Goal: Check status: Check status

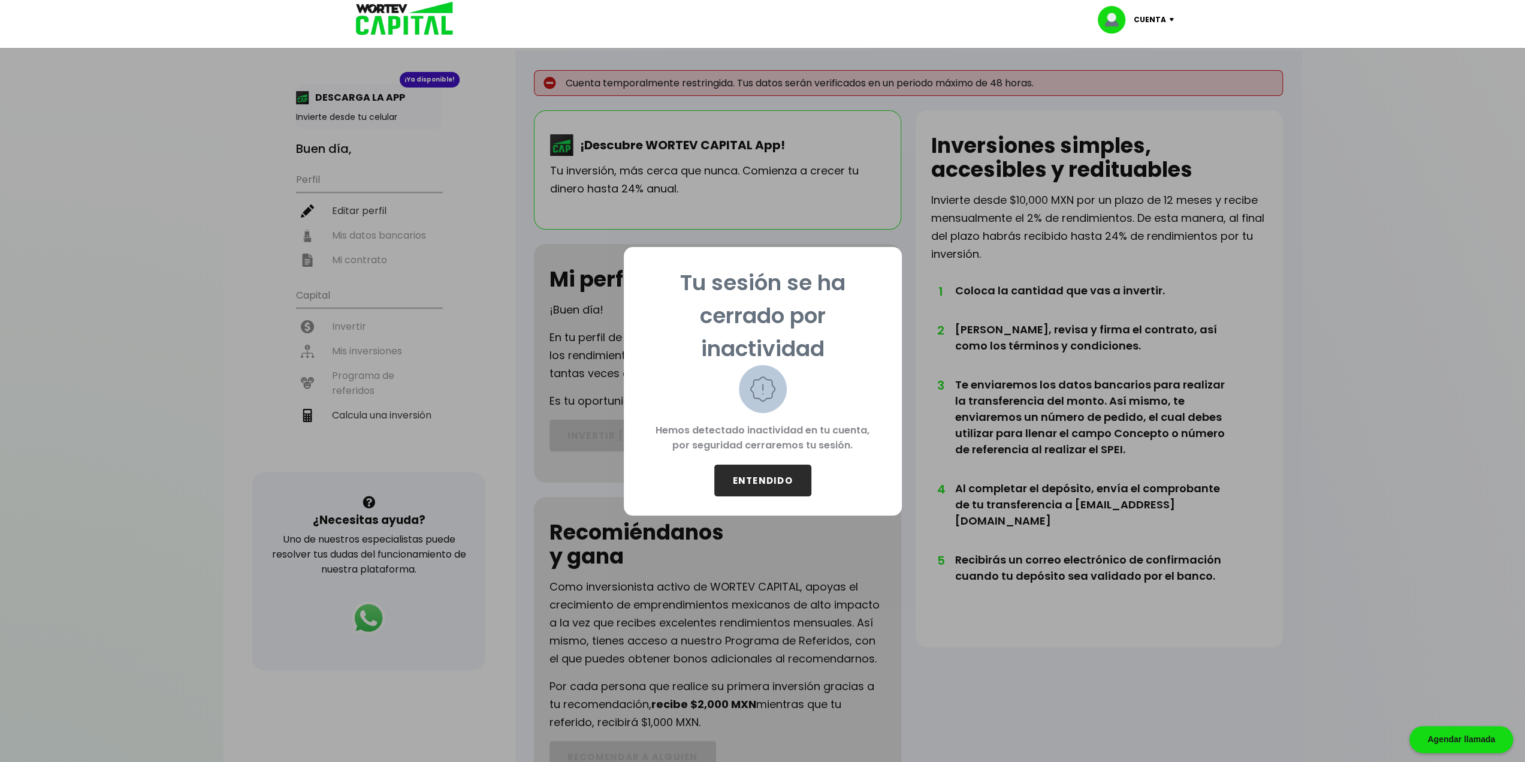
click at [761, 475] on button "ENTENDIDO" at bounding box center [762, 480] width 97 height 32
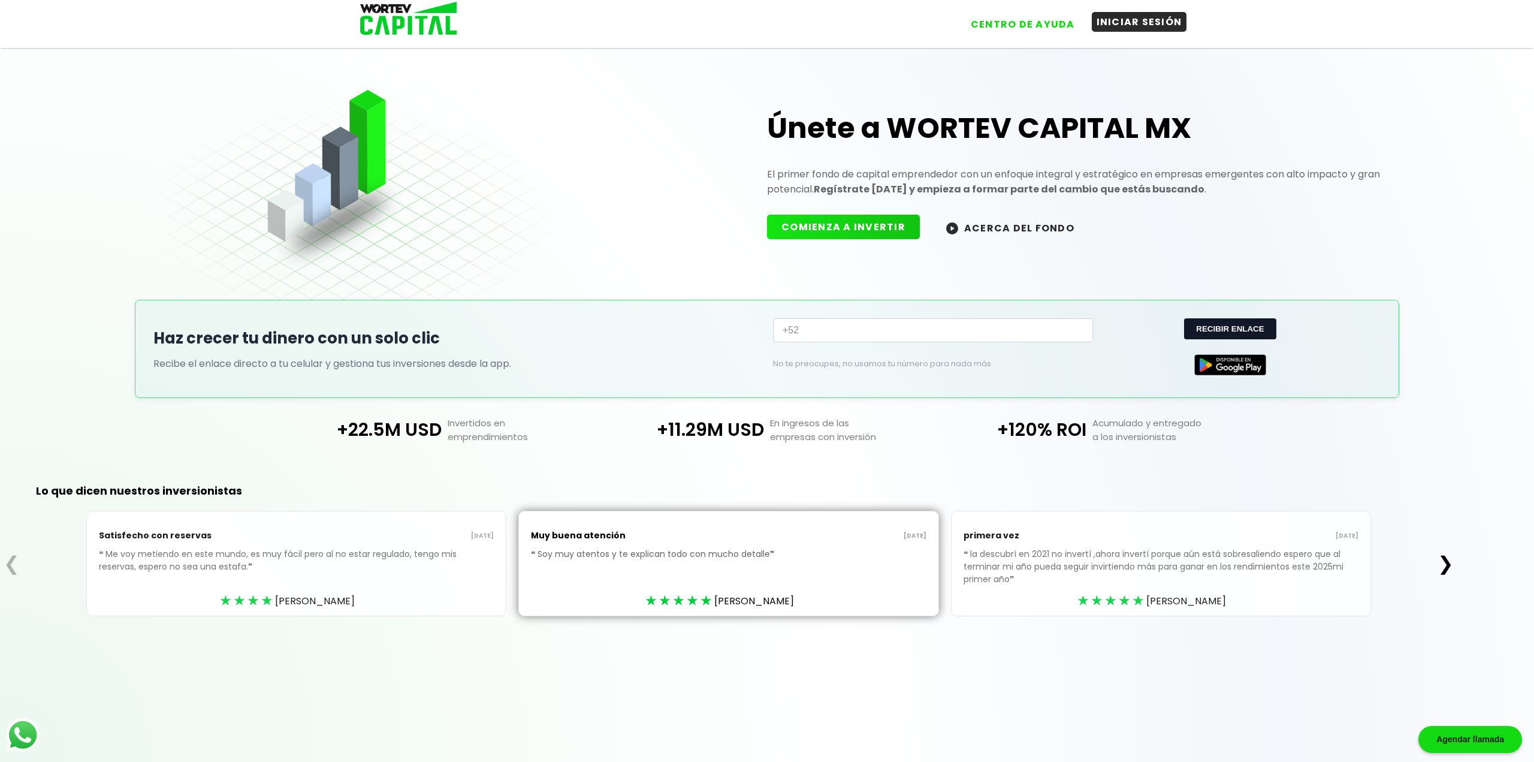
click at [1138, 22] on button "INICIAR SESIÓN" at bounding box center [1139, 22] width 95 height 20
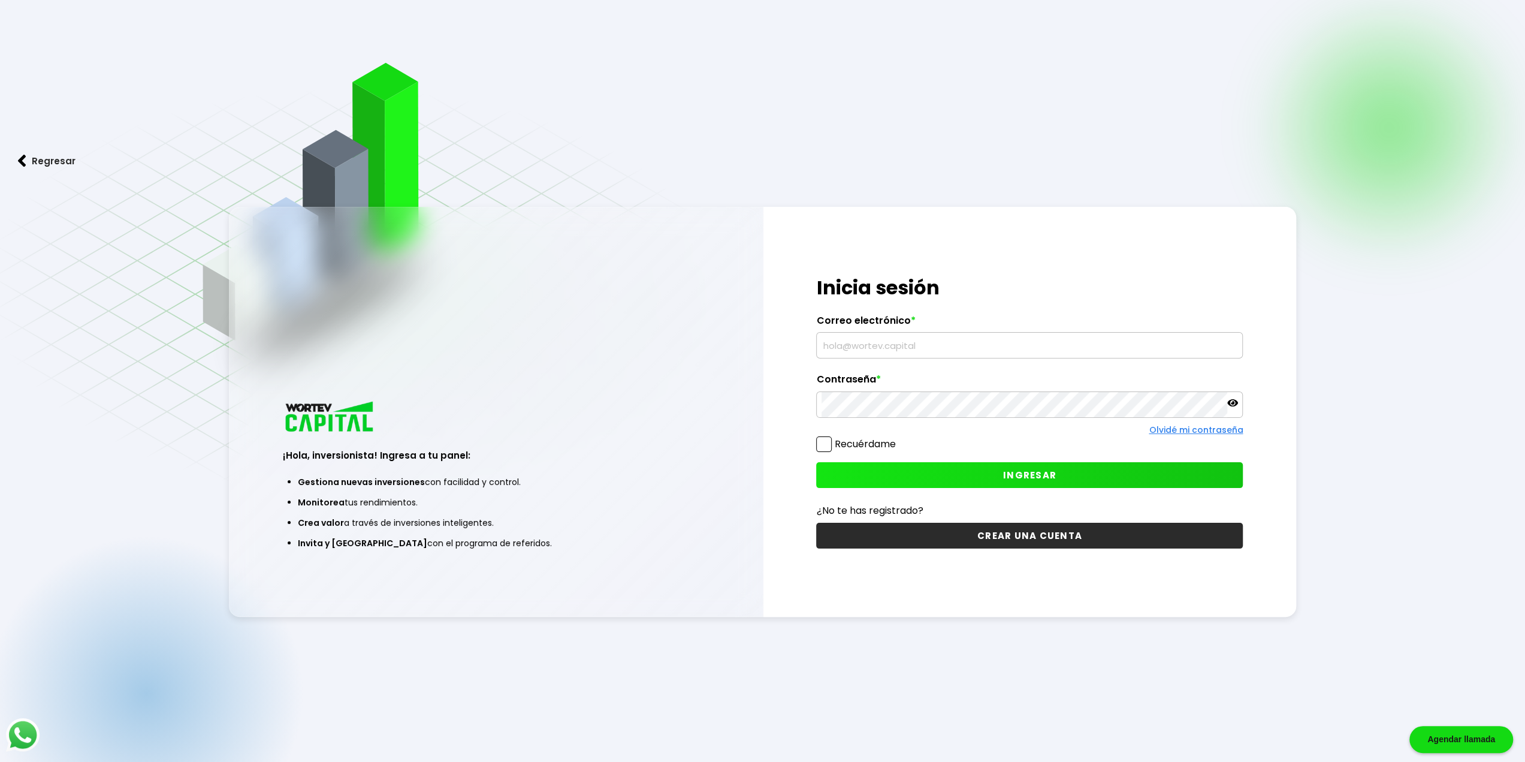
click at [896, 355] on input "text" at bounding box center [1030, 345] width 416 height 25
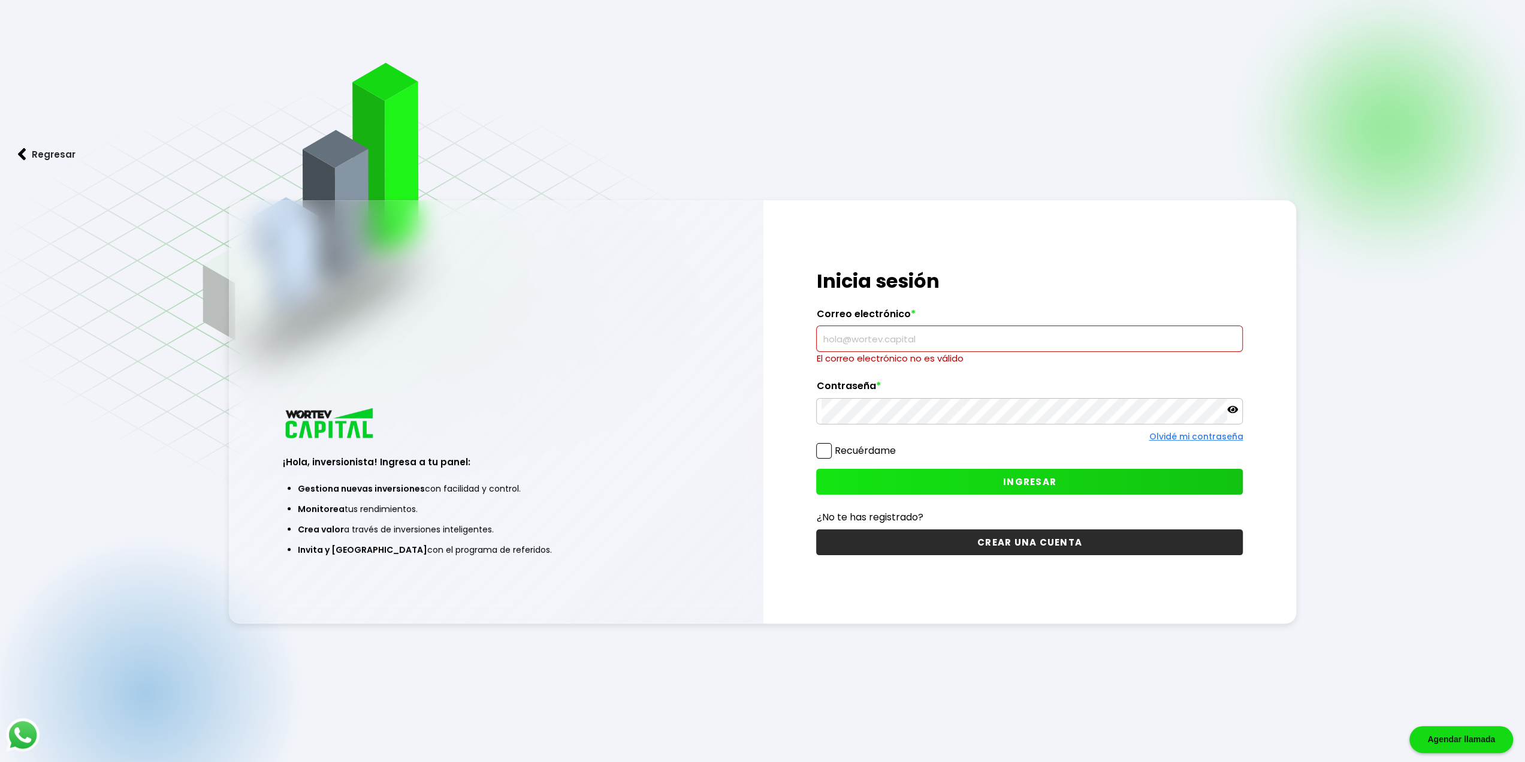
click at [1052, 340] on input "text" at bounding box center [1030, 338] width 416 height 25
click at [1155, 346] on input "text" at bounding box center [1030, 338] width 416 height 25
drag, startPoint x: 1097, startPoint y: 339, endPoint x: 1064, endPoint y: 336, distance: 33.1
click at [1064, 336] on input "text" at bounding box center [1030, 338] width 416 height 25
click at [929, 338] on input "text" at bounding box center [1030, 338] width 416 height 25
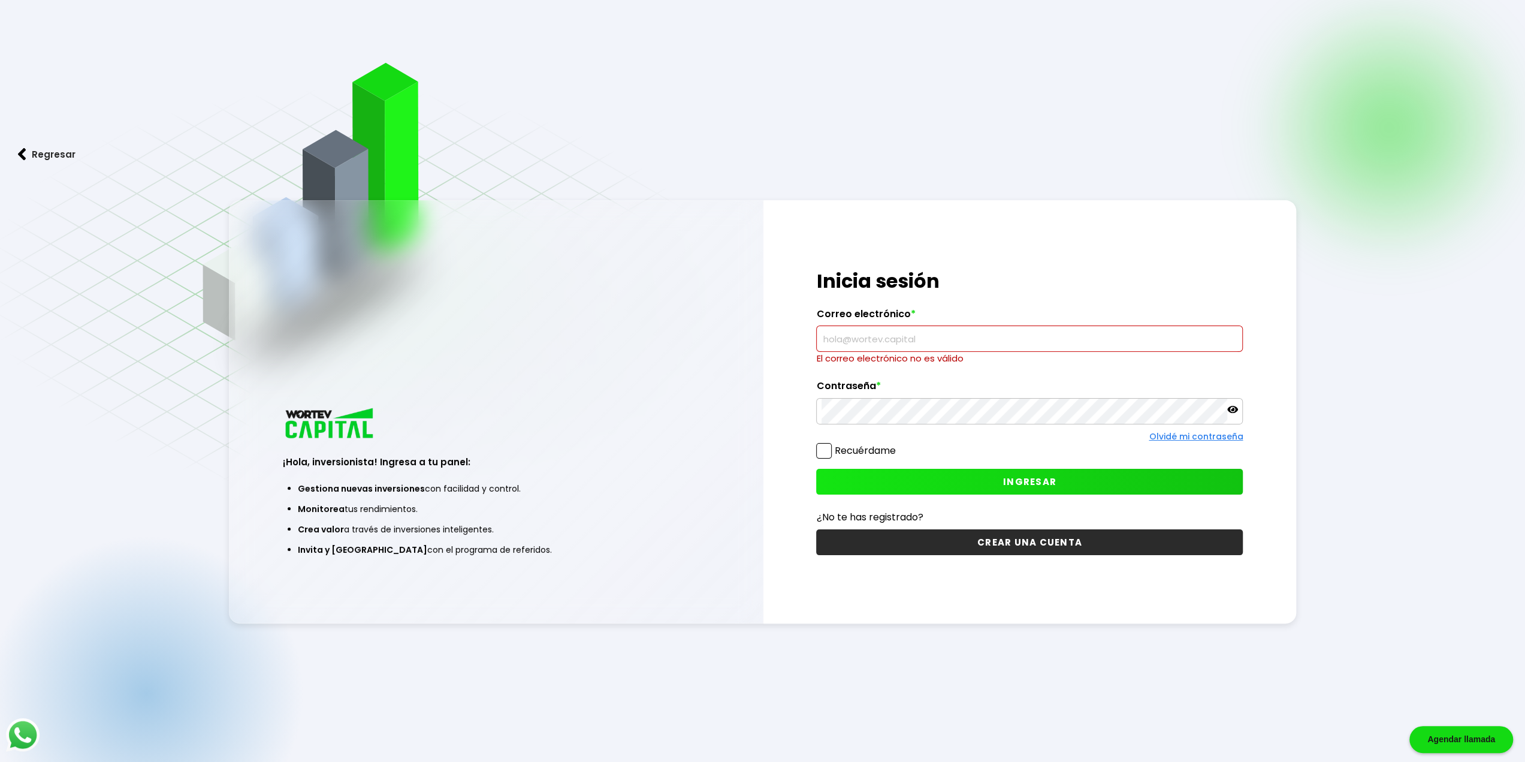
click at [932, 351] on input "text" at bounding box center [1030, 338] width 416 height 25
click at [931, 342] on input "text" at bounding box center [1030, 338] width 416 height 25
drag, startPoint x: 847, startPoint y: 336, endPoint x: 814, endPoint y: 346, distance: 34.9
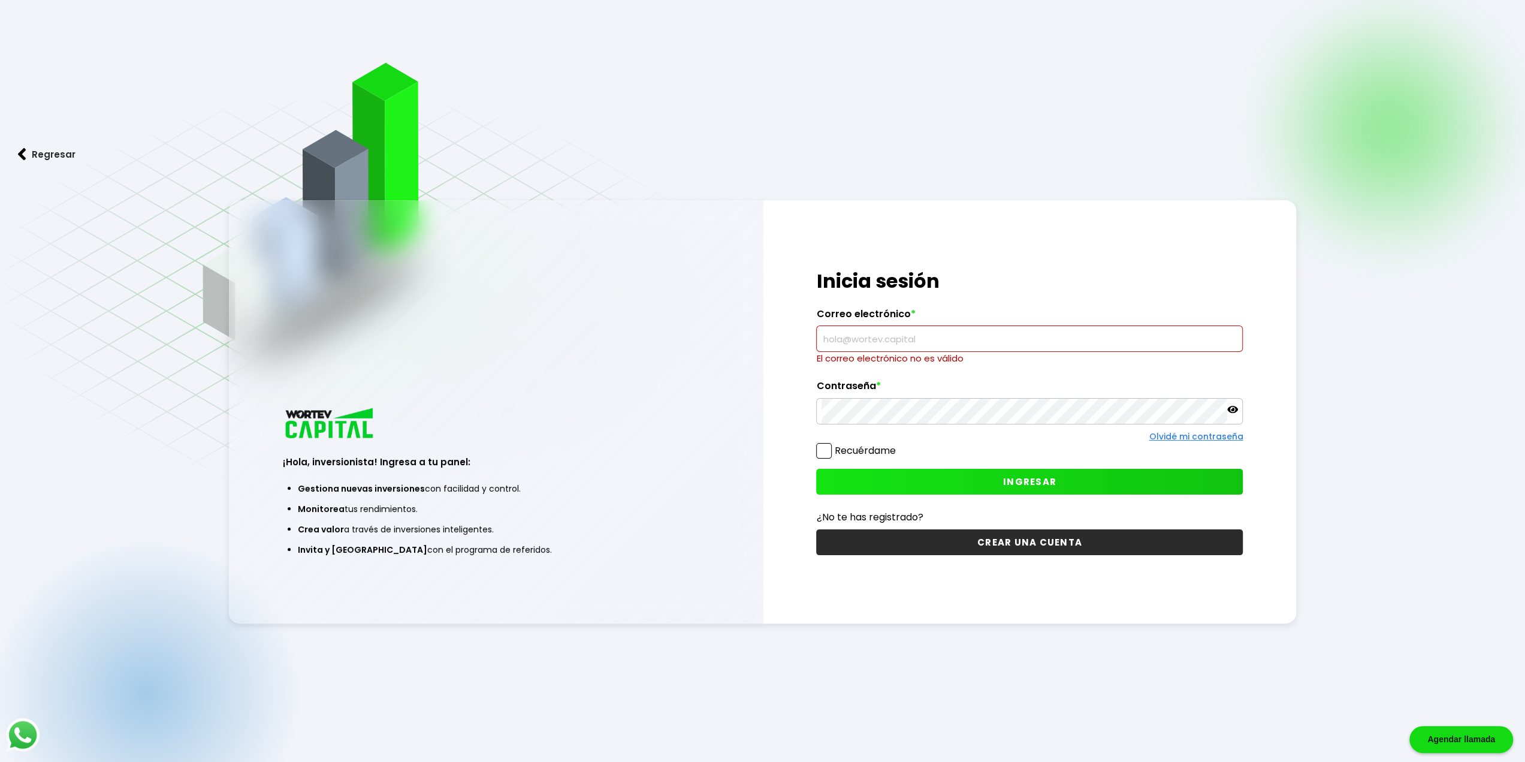
click at [814, 346] on div "¡Hola, inversionista! Ingresa tus credenciales para iniciar sesión Inicia sesió…" at bounding box center [1029, 411] width 533 height 423
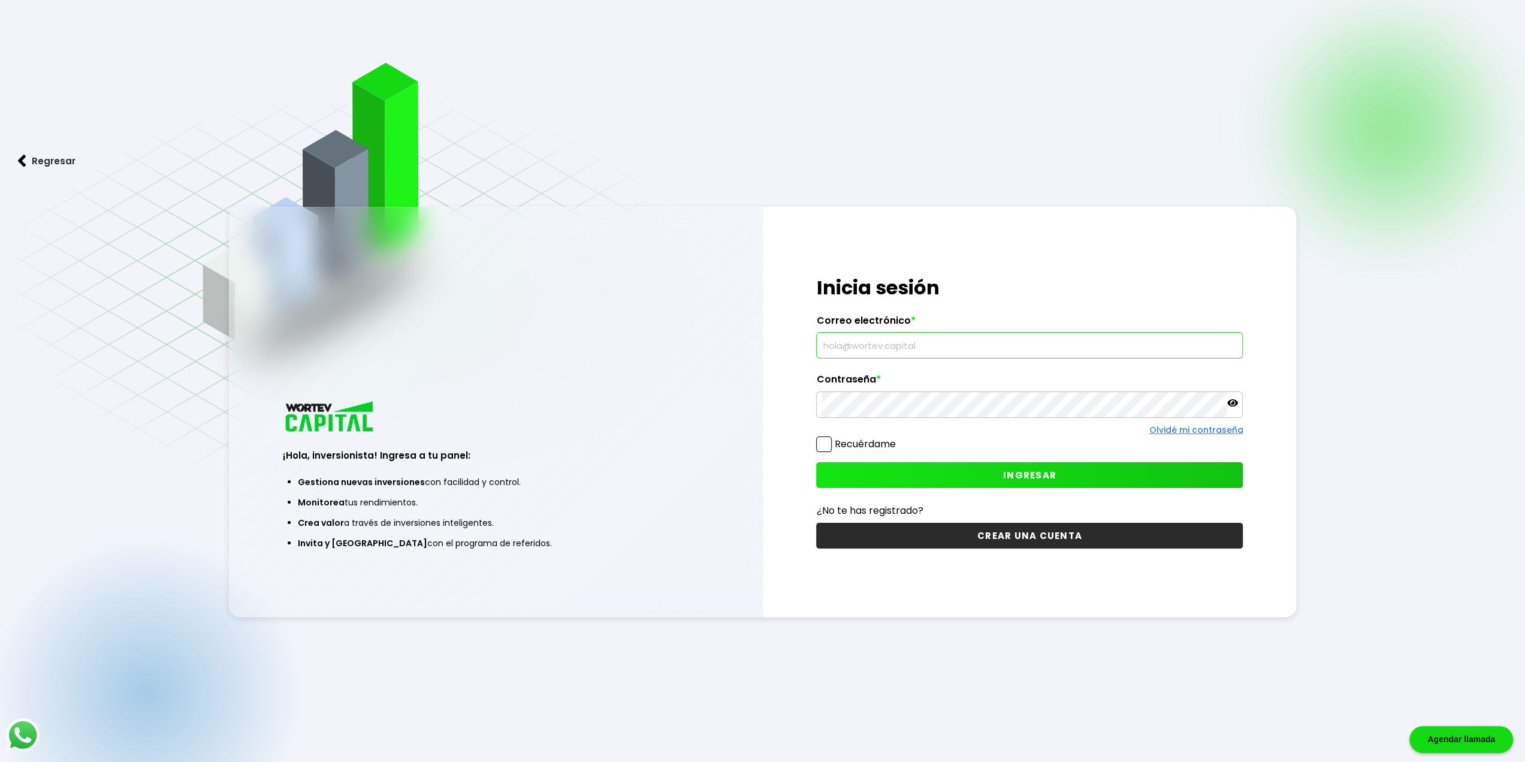
click at [1066, 349] on input "text" at bounding box center [1030, 345] width 416 height 25
click at [1011, 347] on input "text" at bounding box center [1030, 345] width 416 height 25
click at [1059, 347] on input "text" at bounding box center [1030, 345] width 416 height 25
click at [1150, 349] on input "text" at bounding box center [1030, 345] width 416 height 25
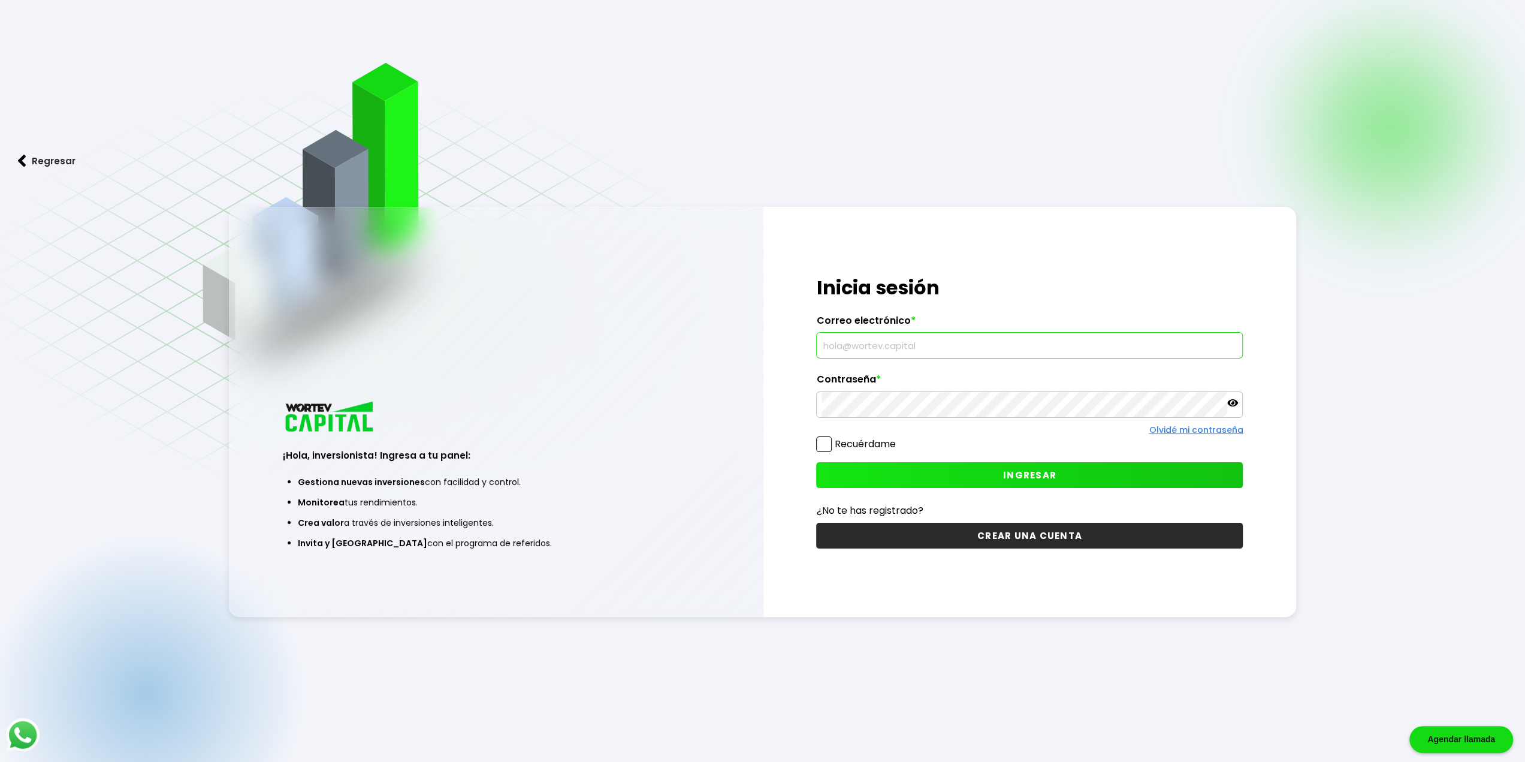
drag, startPoint x: 1150, startPoint y: 349, endPoint x: 1421, endPoint y: 78, distance: 383.0
click at [1379, 123] on div "Regresar ¡Hola, inversionista! Ingresa a tu panel: Gestiona nuevas inversiones …" at bounding box center [762, 411] width 1525 height 822
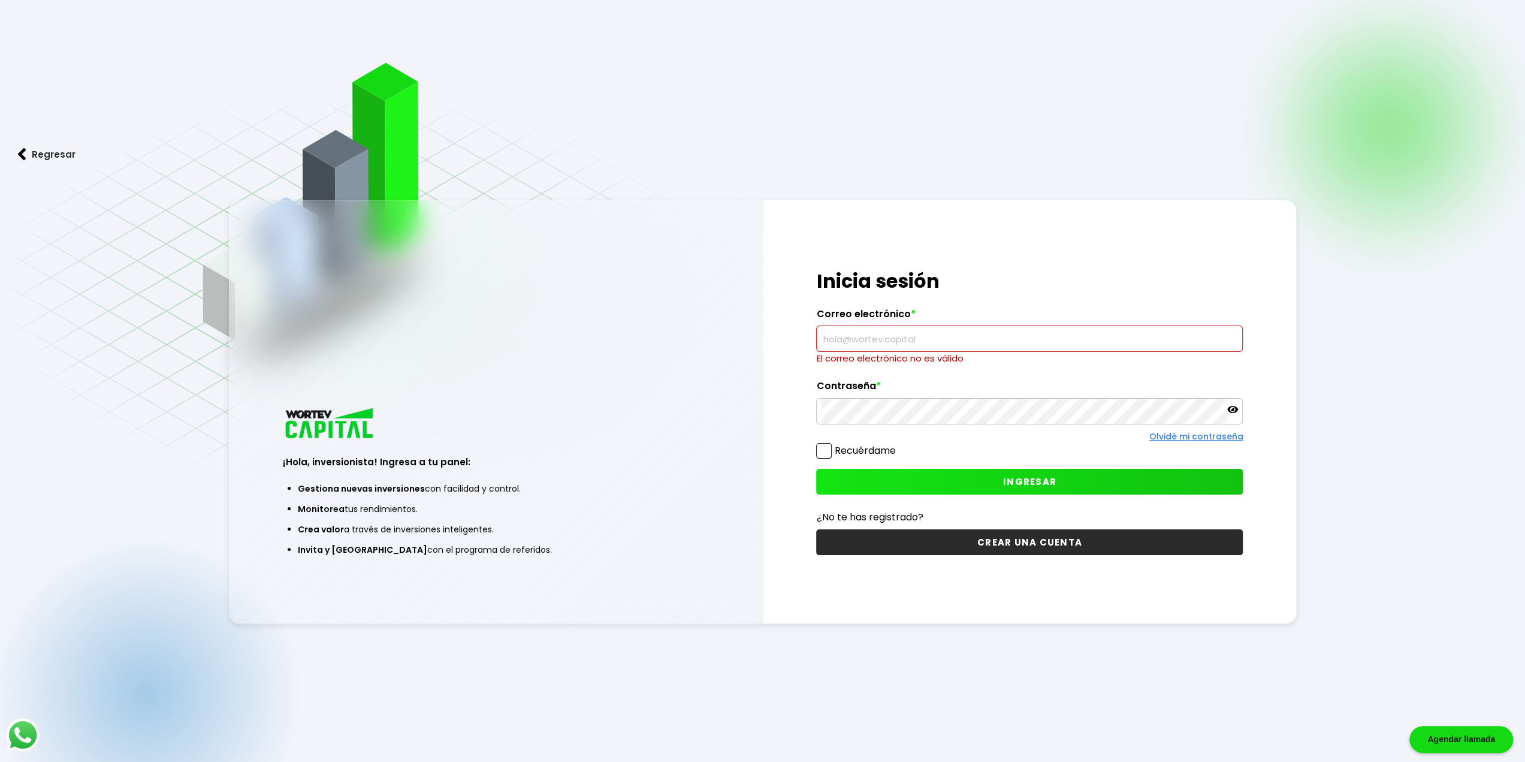
type input "joaquin.xyz@gmail.com"
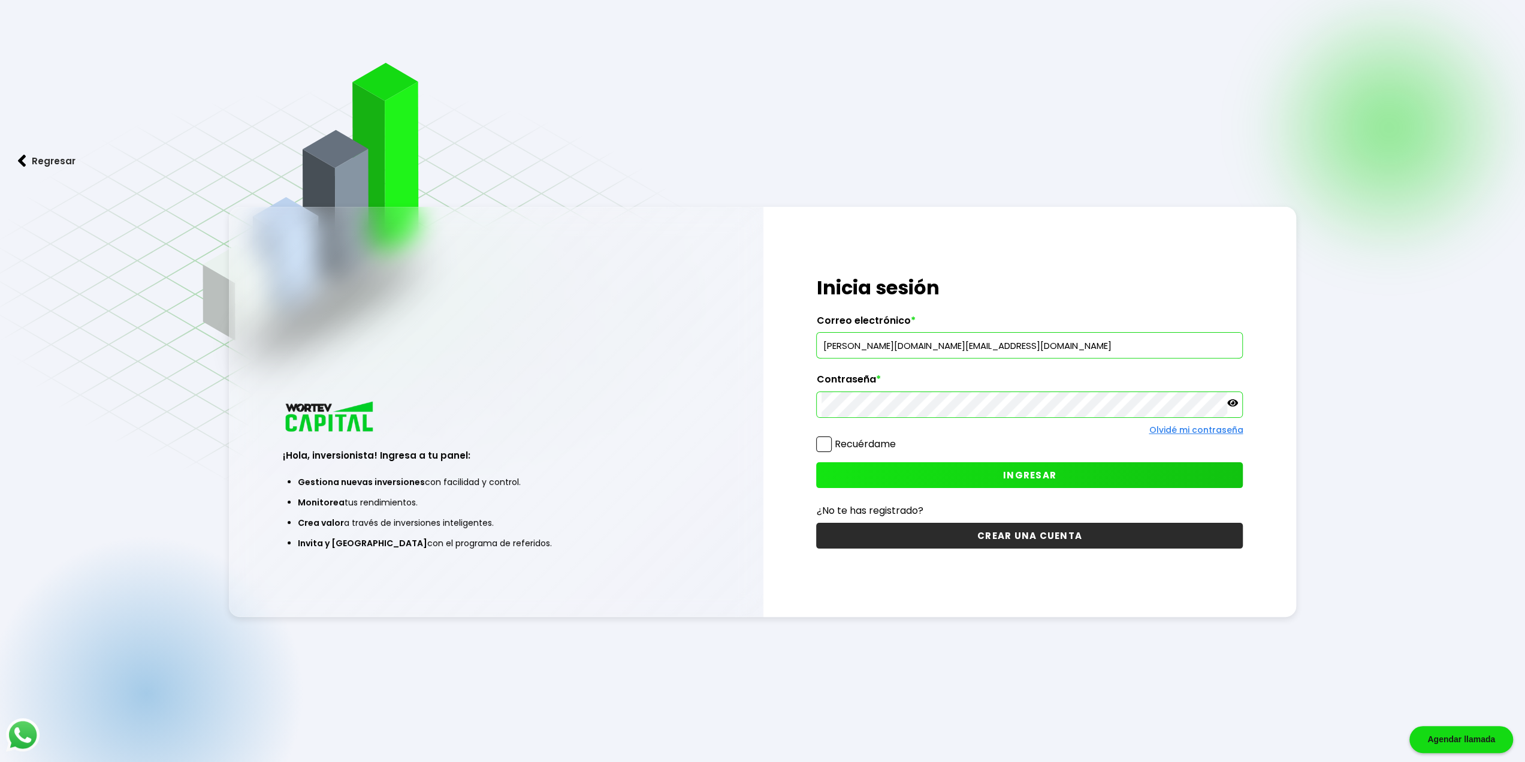
click at [874, 443] on label "Recuérdame" at bounding box center [864, 444] width 61 height 14
click at [898, 438] on input "Recuérdame" at bounding box center [898, 438] width 0 height 0
click at [1009, 470] on span "INGRESAR" at bounding box center [1029, 475] width 53 height 13
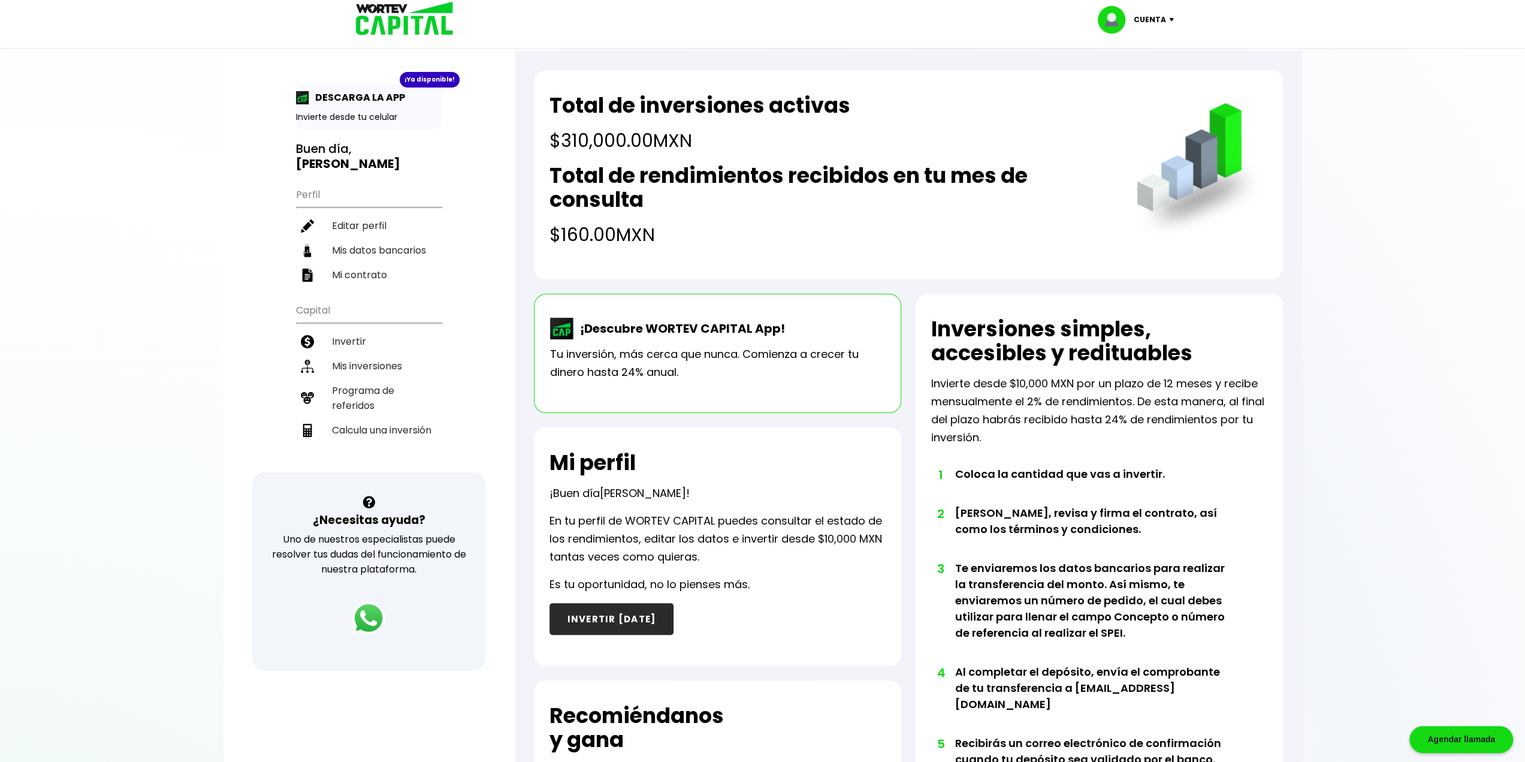
drag, startPoint x: 656, startPoint y: 165, endPoint x: 711, endPoint y: 248, distance: 100.2
click at [719, 249] on div "Total de inversiones activas $310,000.00 MXN Total de rendimientos recibidos en…" at bounding box center [908, 174] width 749 height 209
click at [678, 244] on h4 "$160.00 MXN" at bounding box center [830, 234] width 563 height 27
drag, startPoint x: 618, startPoint y: 100, endPoint x: 768, endPoint y: 147, distance: 157.1
click at [768, 147] on div "Total de inversiones activas $310,000.00 MXN" at bounding box center [699, 123] width 301 height 61
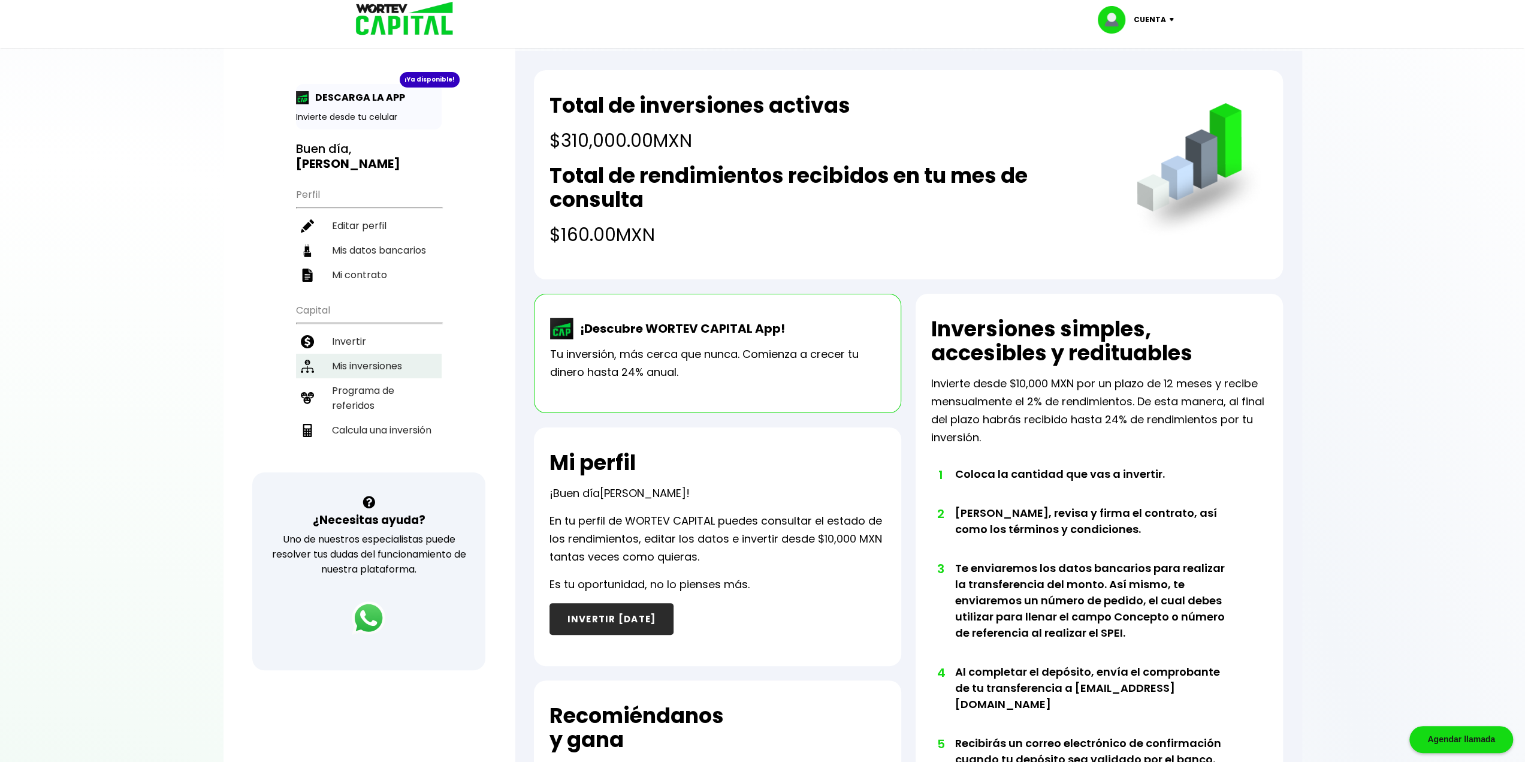
click at [363, 354] on li "Mis inversiones" at bounding box center [369, 366] width 146 height 25
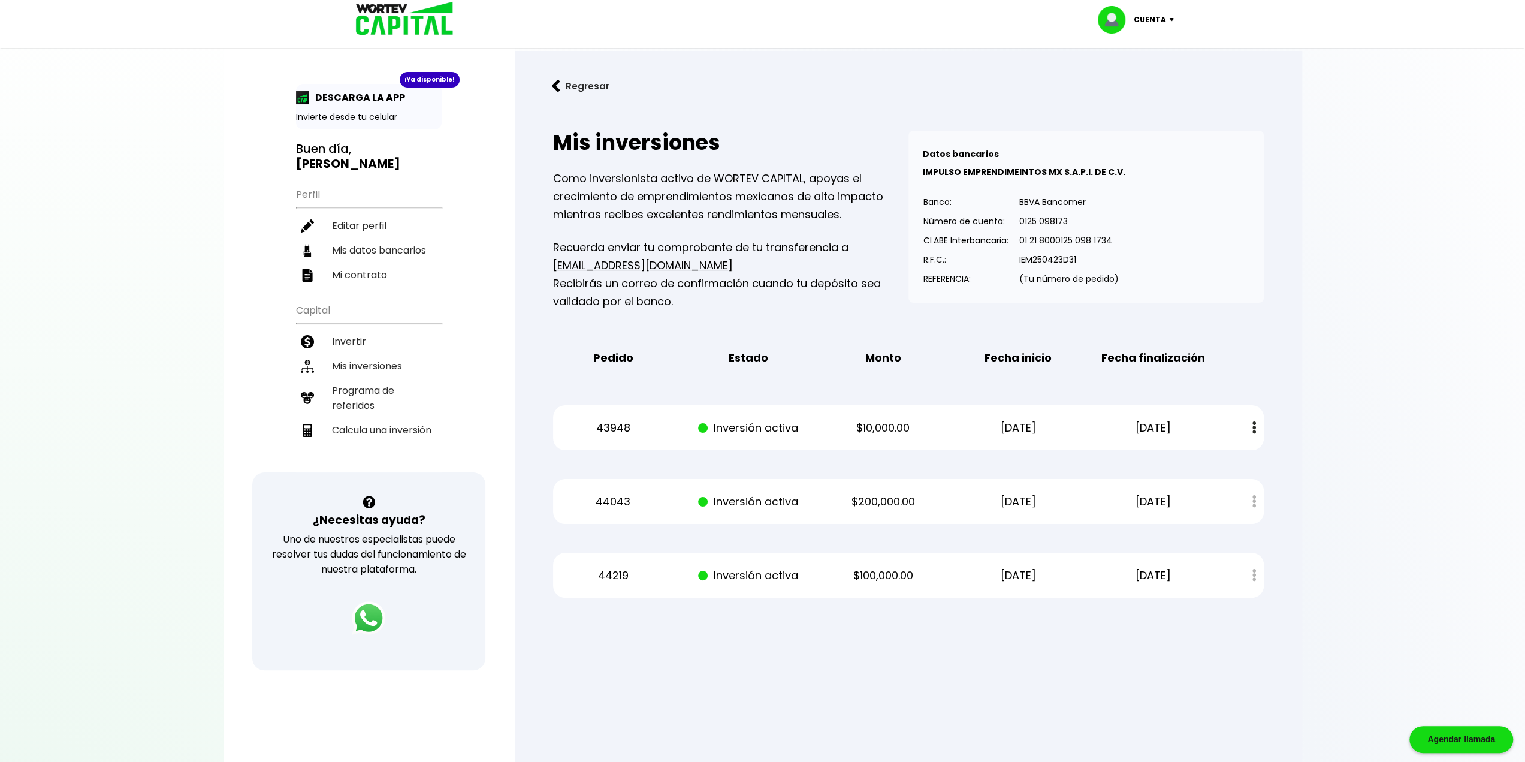
drag, startPoint x: 988, startPoint y: 499, endPoint x: 1061, endPoint y: 496, distance: 73.1
click at [1061, 496] on p "18/08/2025" at bounding box center [1018, 502] width 114 height 18
drag, startPoint x: 850, startPoint y: 494, endPoint x: 943, endPoint y: 492, distance: 92.9
click at [943, 492] on div "44043 Inversión activa $200,000.00 18/08/2025 18/08/2026 Estado de cuenta" at bounding box center [908, 501] width 711 height 45
drag, startPoint x: 841, startPoint y: 569, endPoint x: 934, endPoint y: 563, distance: 93.1
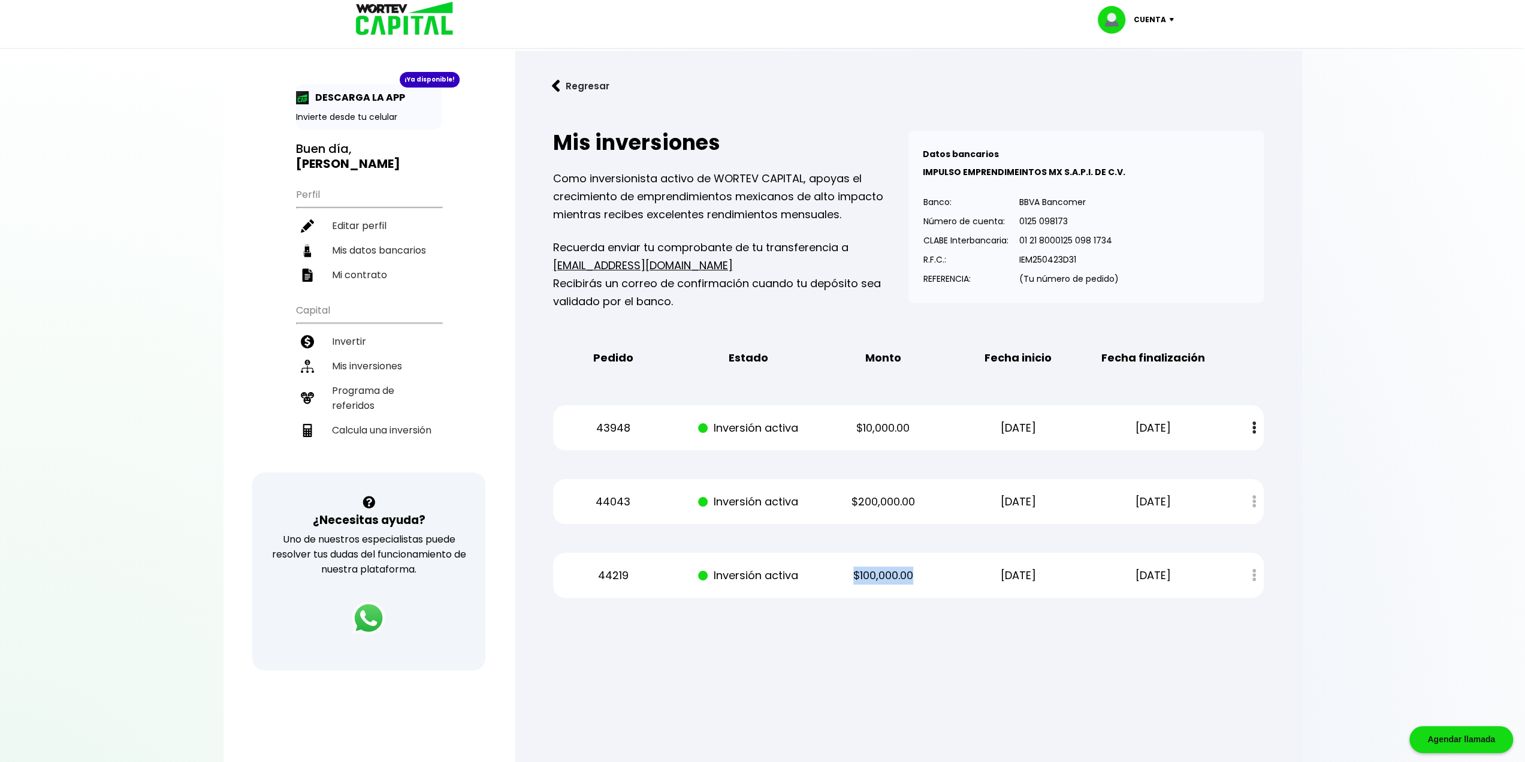
click at [934, 563] on div "44219 Inversión activa $100,000.00 31/08/2025 31/08/2026 Estado de cuenta" at bounding box center [908, 574] width 711 height 45
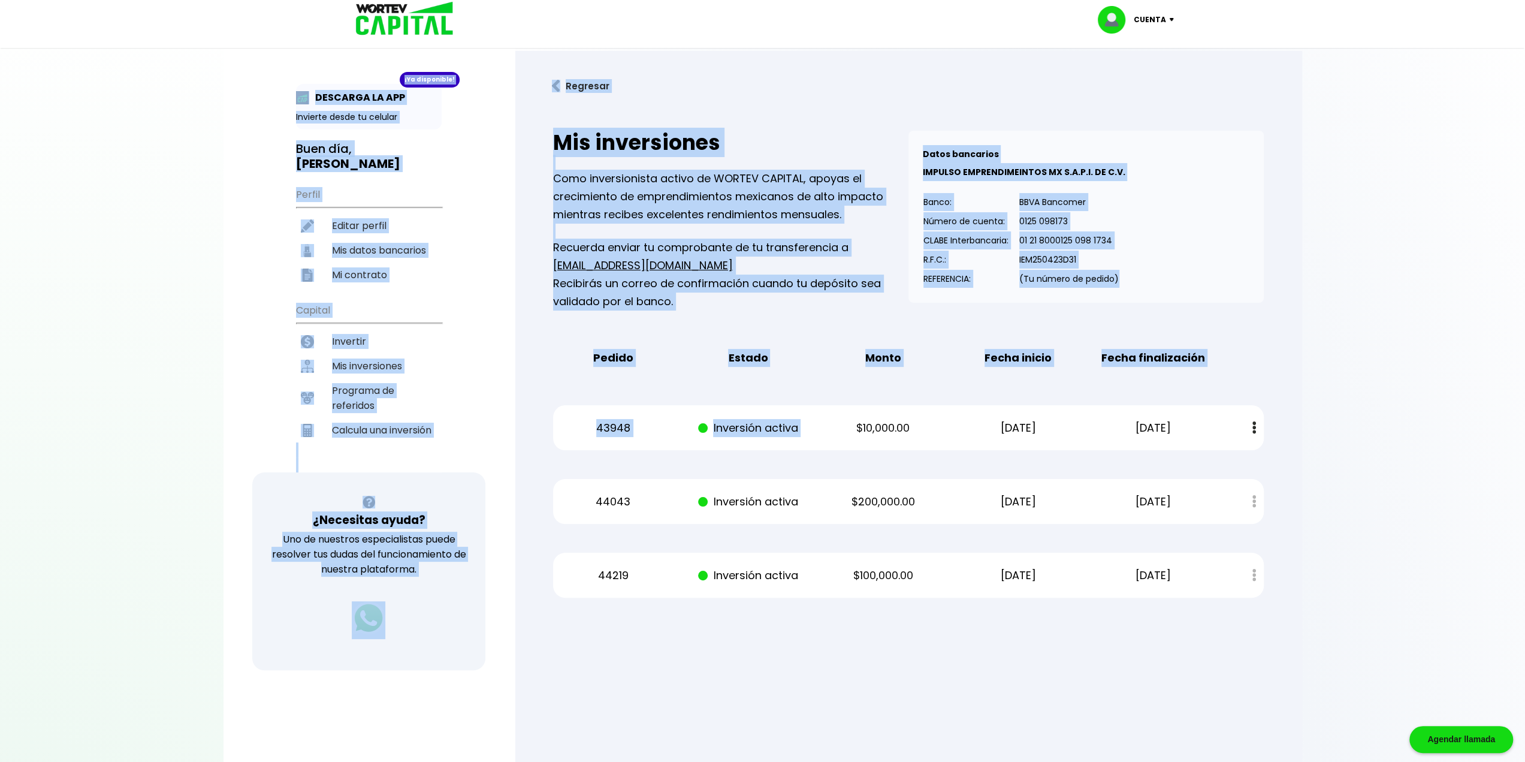
drag, startPoint x: 849, startPoint y: 418, endPoint x: 1323, endPoint y: 566, distance: 496.7
click at [1302, 566] on div "¡Ya disponible! DESCARGA LA APP Invierte desde tu celular Buen día, JOAQUIN Per…" at bounding box center [763, 392] width 1079 height 760
click at [1352, 566] on div at bounding box center [762, 381] width 1525 height 762
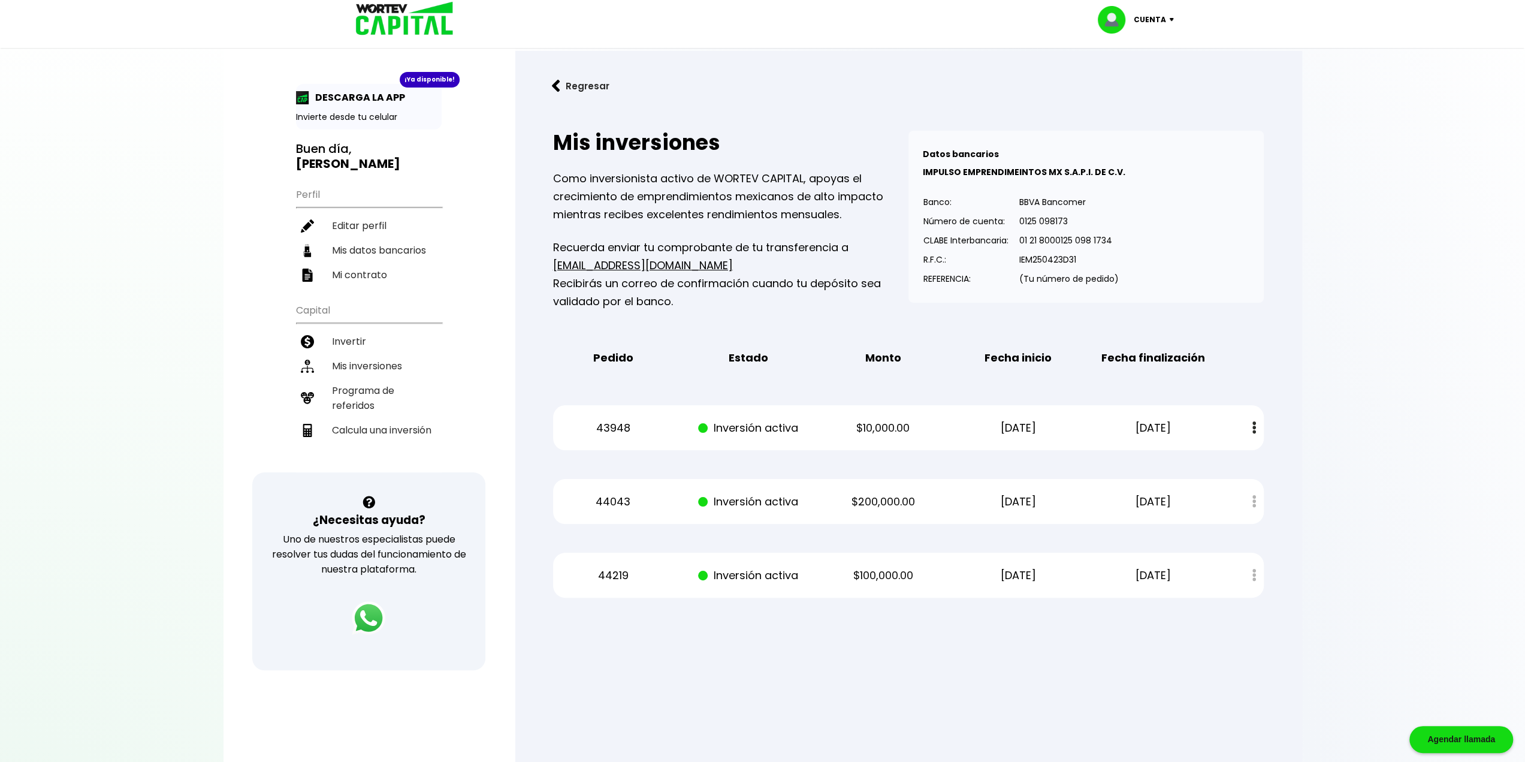
click at [1353, 274] on div at bounding box center [762, 381] width 1525 height 762
